Goal: Task Accomplishment & Management: Manage account settings

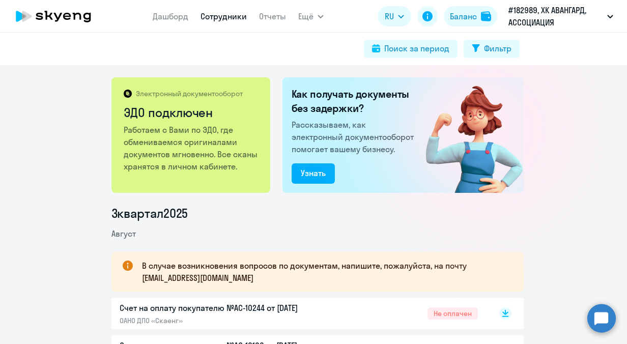
click at [206, 14] on link "Сотрудники" at bounding box center [224, 16] width 46 height 10
click at [215, 20] on link "Сотрудники" at bounding box center [224, 16] width 46 height 10
select select "30"
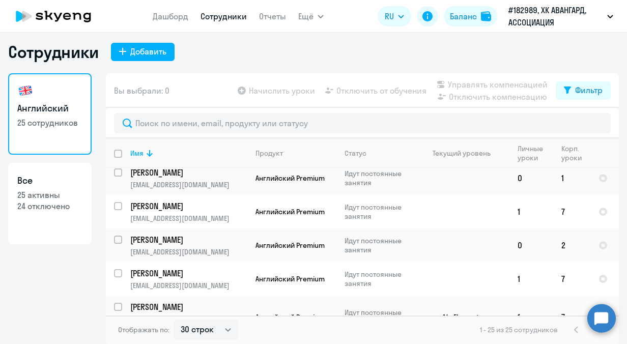
scroll to position [676, 0]
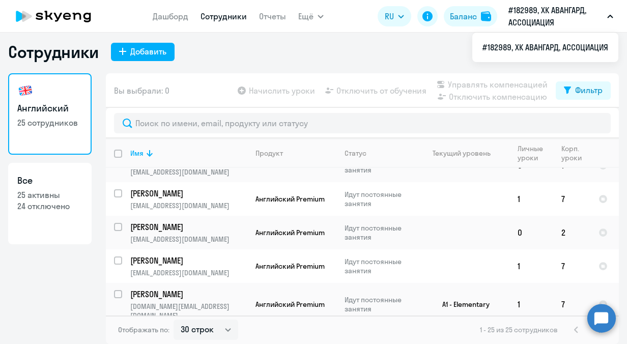
click at [116, 333] on input "select row 40668800" at bounding box center [124, 343] width 20 height 20
checkbox input "true"
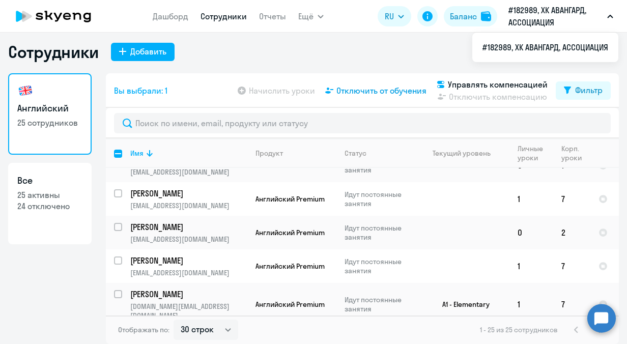
click at [379, 88] on span "Отключить от обучения" at bounding box center [382, 91] width 90 height 12
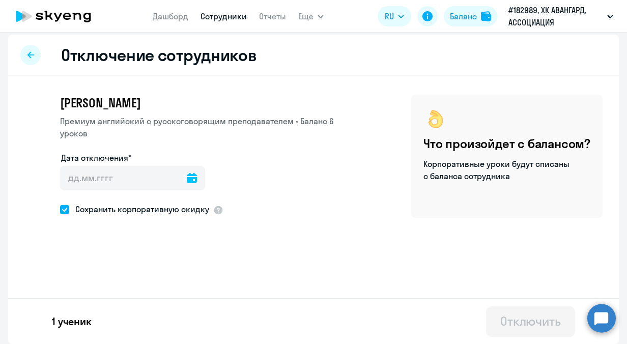
click at [187, 181] on icon at bounding box center [192, 178] width 10 height 10
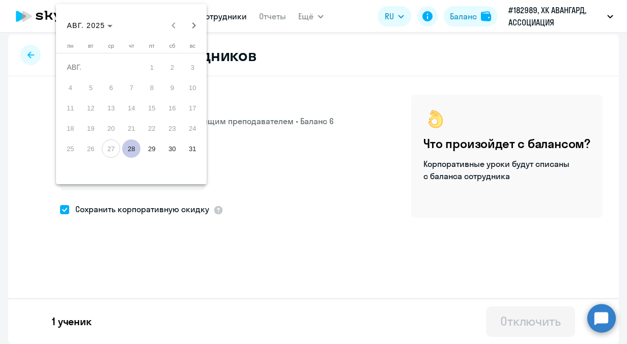
click at [130, 149] on span "28" at bounding box center [131, 148] width 18 height 18
type input "28.08.2025"
type input "28.8.2025"
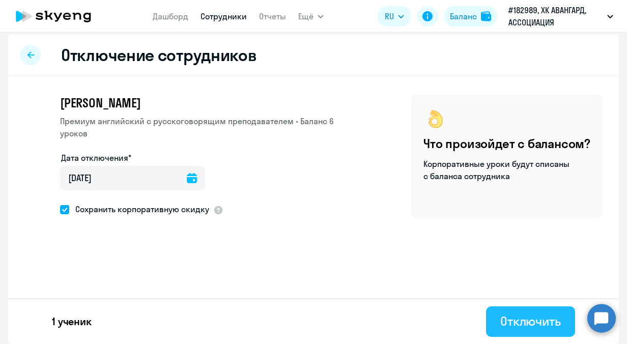
click at [513, 326] on div "Отключить" at bounding box center [530, 321] width 61 height 16
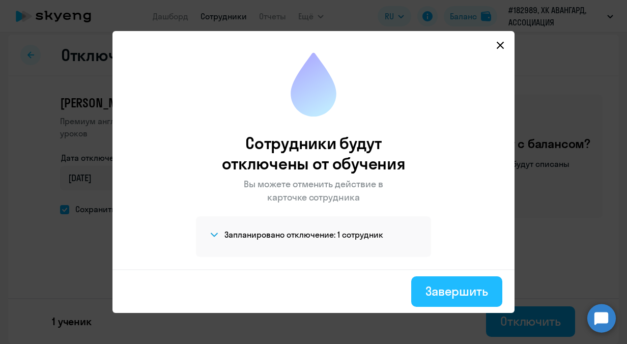
click at [441, 292] on div "Завершить" at bounding box center [457, 291] width 63 height 16
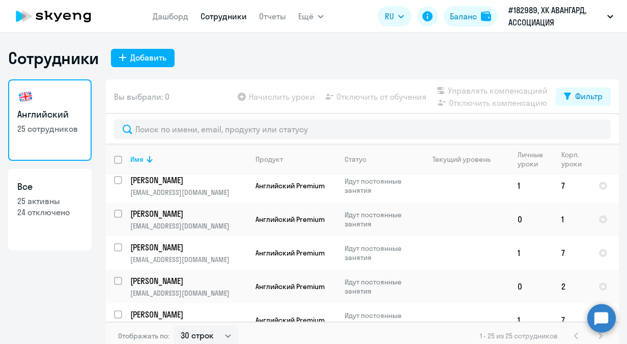
scroll to position [684, 0]
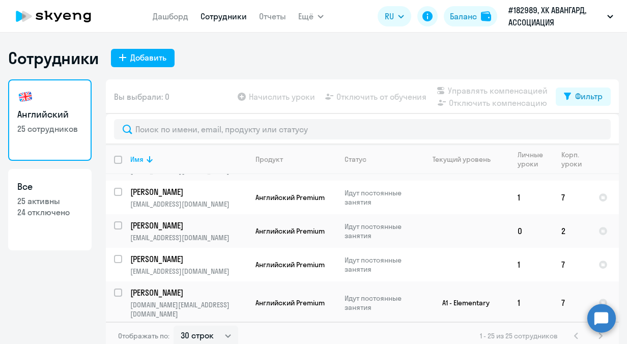
click at [596, 336] on div "1 - 25 из 25 сотрудников" at bounding box center [543, 336] width 127 height 12
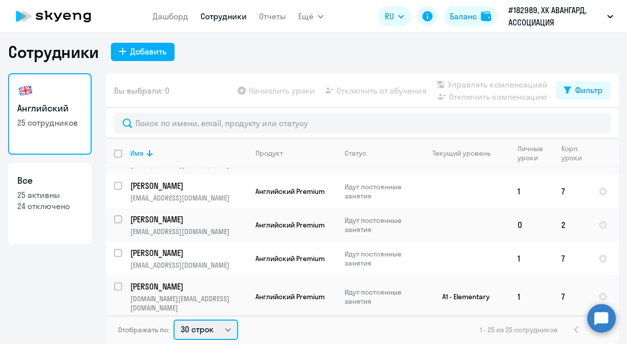
click at [228, 332] on select "30 строк 50 строк 100 строк" at bounding box center [206, 330] width 65 height 20
select select "50"
click at [174, 320] on select "30 строк 50 строк 100 строк" at bounding box center [206, 330] width 65 height 20
click at [65, 183] on h3 "Все" at bounding box center [49, 180] width 65 height 13
select select "30"
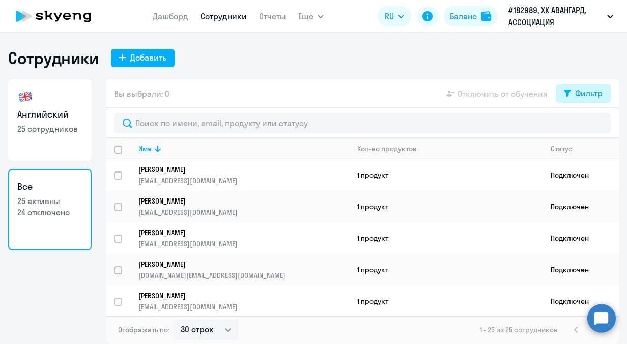
click at [574, 97] on button "Фильтр" at bounding box center [583, 94] width 55 height 18
click at [599, 127] on span at bounding box center [593, 127] width 17 height 10
click at [585, 127] on input "checkbox" at bounding box center [585, 126] width 1 height 1
checkbox input "true"
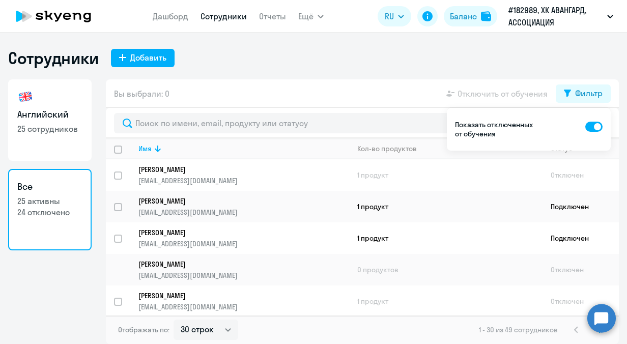
click at [212, 17] on link "Сотрудники" at bounding box center [224, 16] width 46 height 10
select select "30"
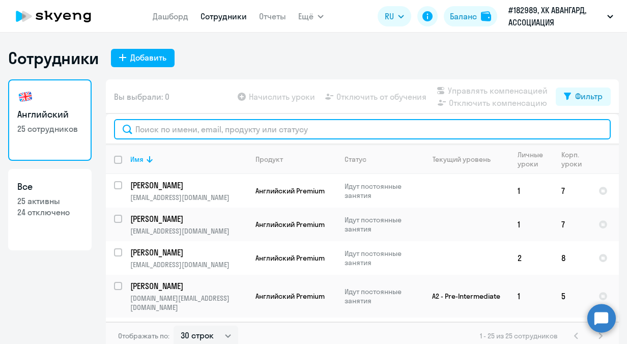
click at [173, 130] on input "text" at bounding box center [362, 129] width 497 height 20
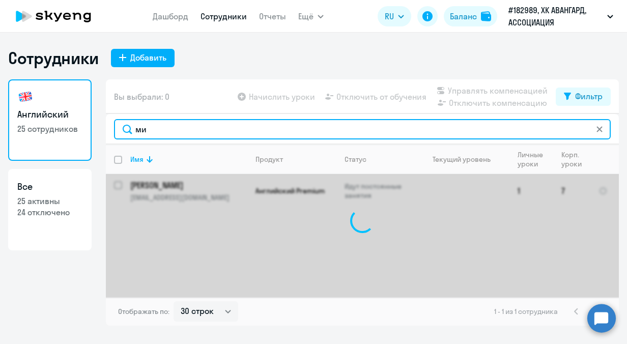
type input "м"
type input "б"
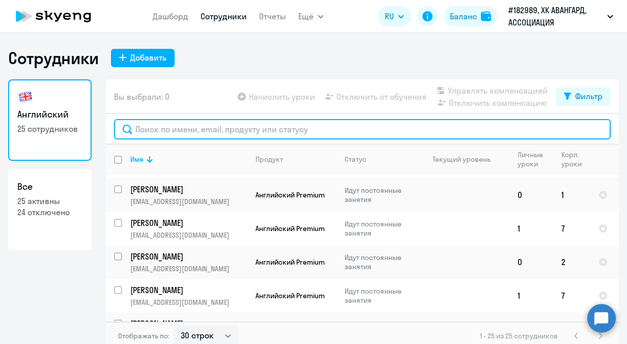
scroll to position [684, 0]
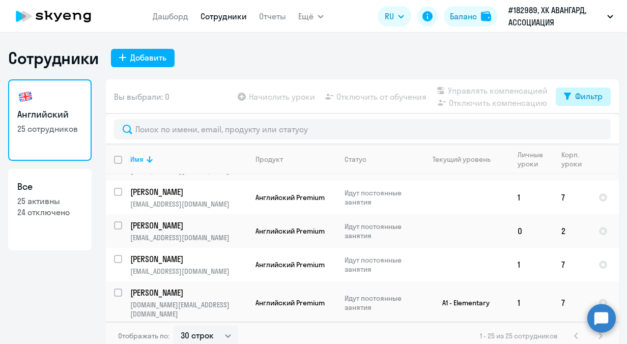
click at [567, 98] on icon at bounding box center [567, 97] width 7 height 8
click at [581, 98] on div "Фильтр" at bounding box center [588, 96] width 27 height 12
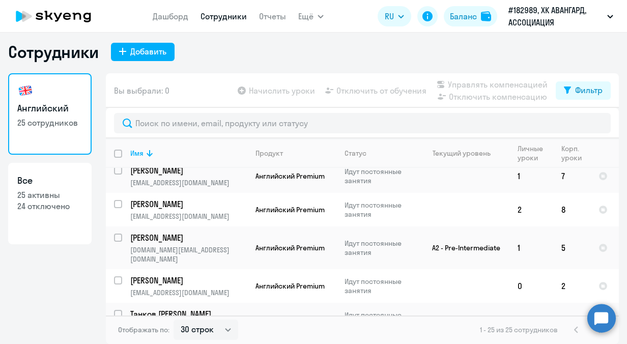
scroll to position [0, 0]
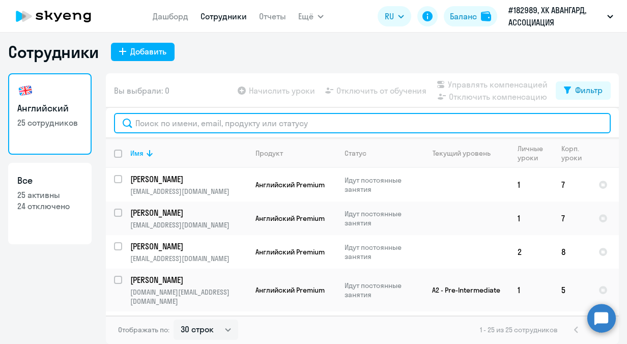
click at [190, 115] on input "text" at bounding box center [362, 123] width 497 height 20
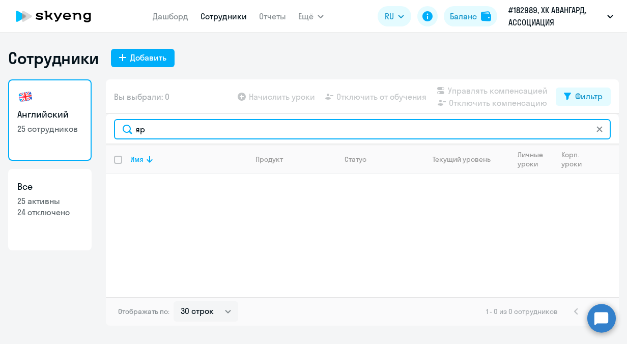
type input "я"
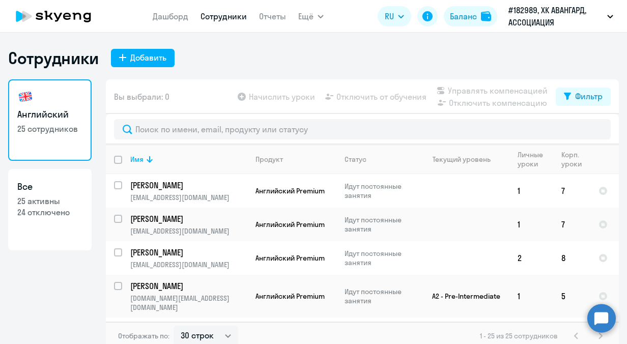
click at [33, 115] on h3 "Английский" at bounding box center [49, 114] width 65 height 13
select select "30"
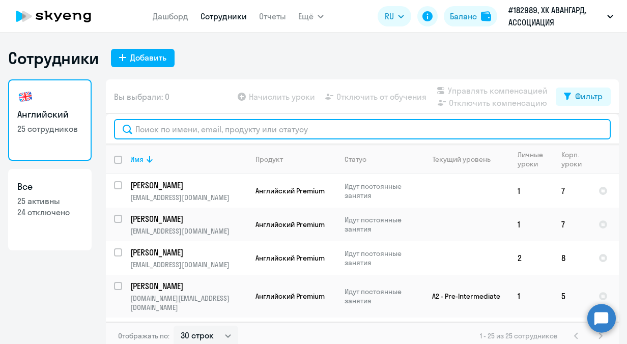
click at [140, 131] on input "text" at bounding box center [362, 129] width 497 height 20
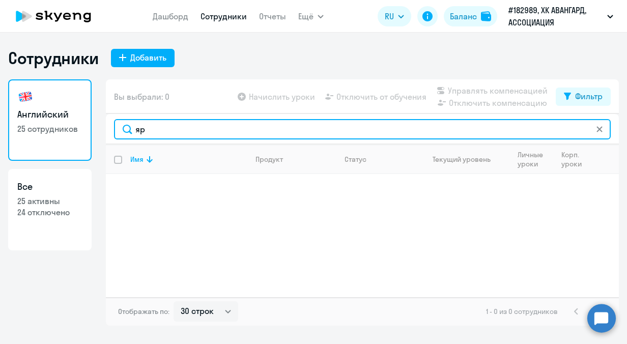
type input "я"
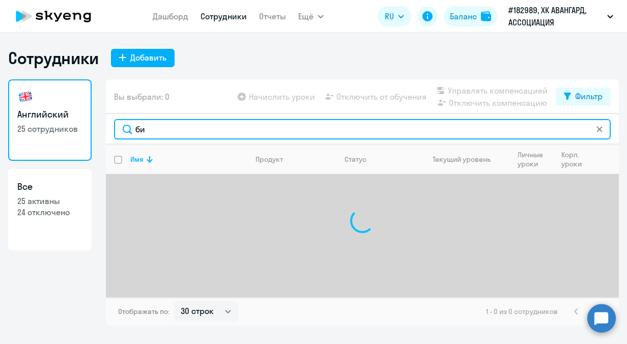
type input "б"
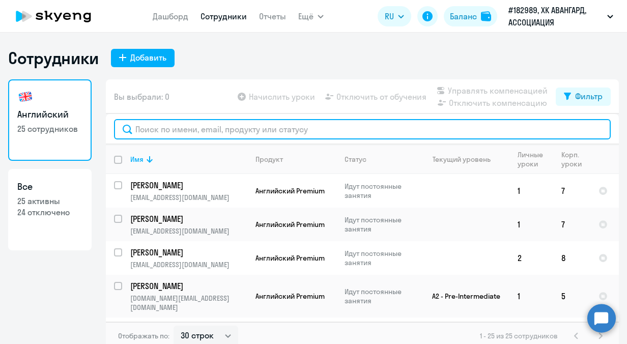
click at [174, 126] on input "text" at bounding box center [362, 129] width 497 height 20
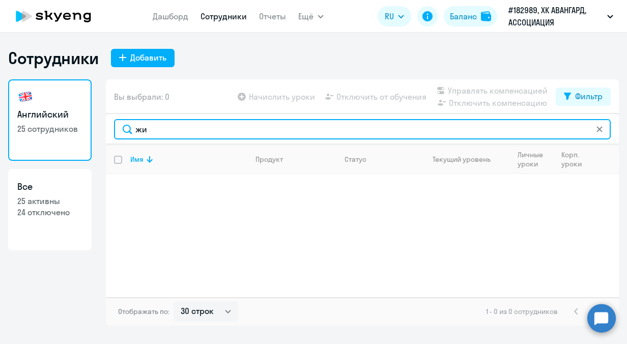
type input "ж"
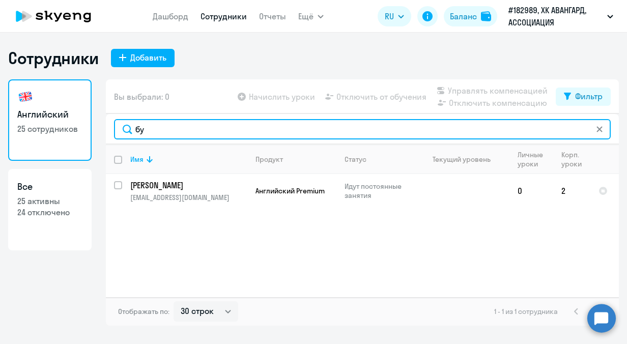
type input "б"
